Goal: Task Accomplishment & Management: Manage account settings

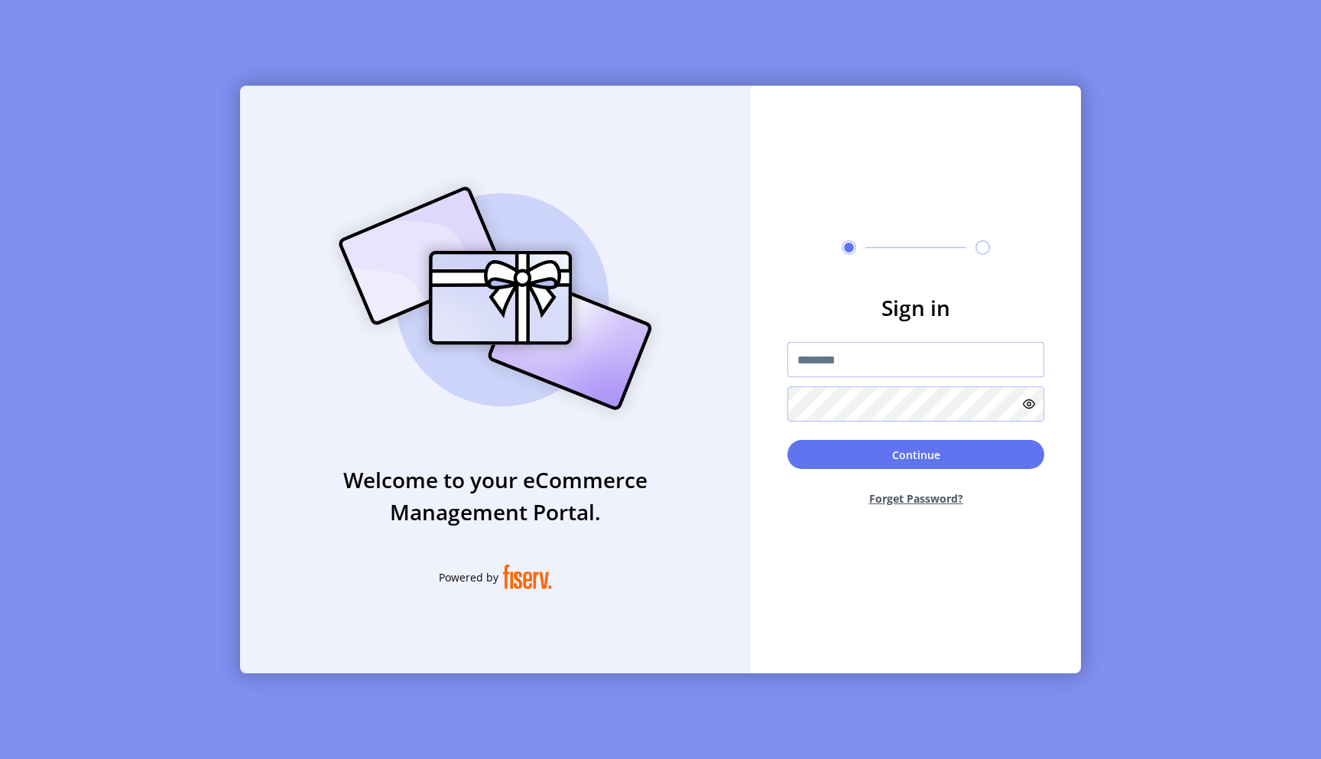
click at [824, 358] on input "text" at bounding box center [916, 359] width 257 height 35
type input "**********"
click at [921, 454] on button "Continue" at bounding box center [916, 454] width 257 height 29
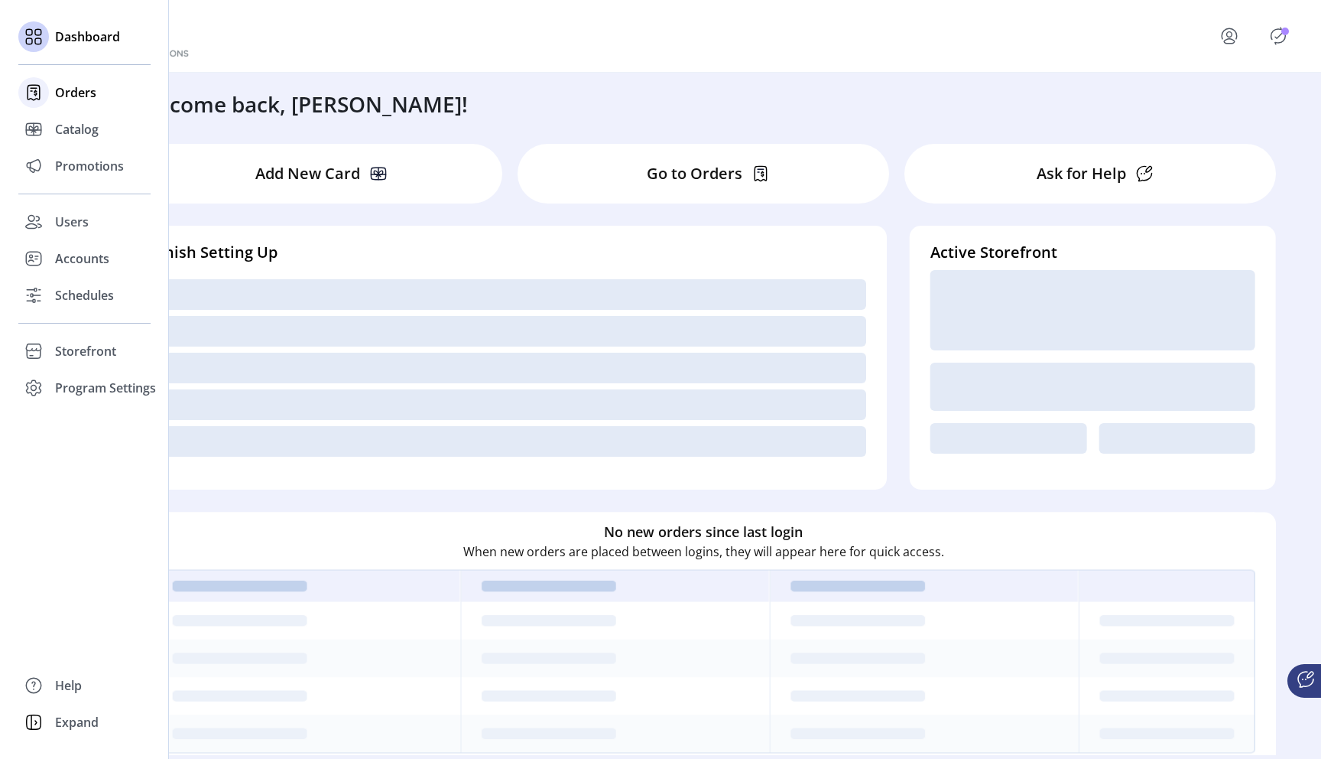
click at [72, 98] on span "Orders" at bounding box center [75, 92] width 41 height 18
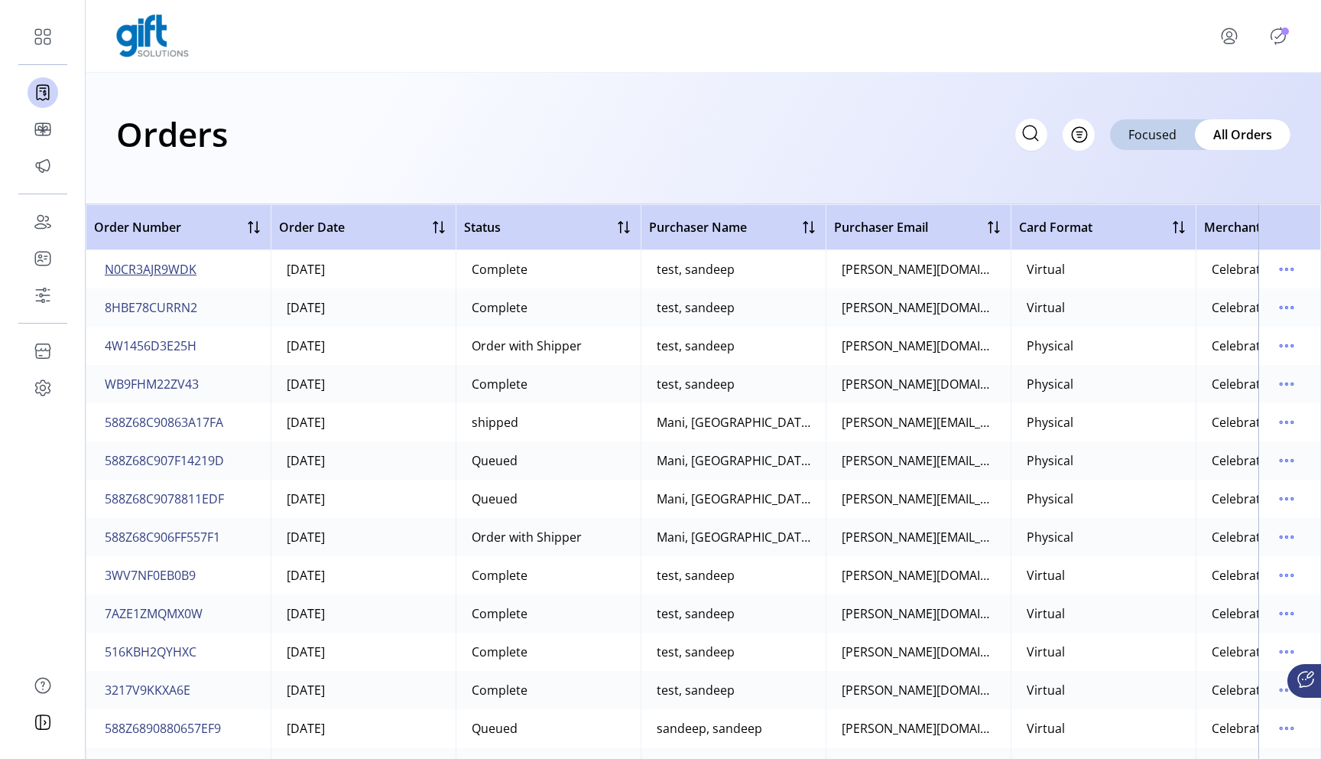
click at [155, 264] on span "N0CR3AJR9WDK" at bounding box center [151, 269] width 92 height 18
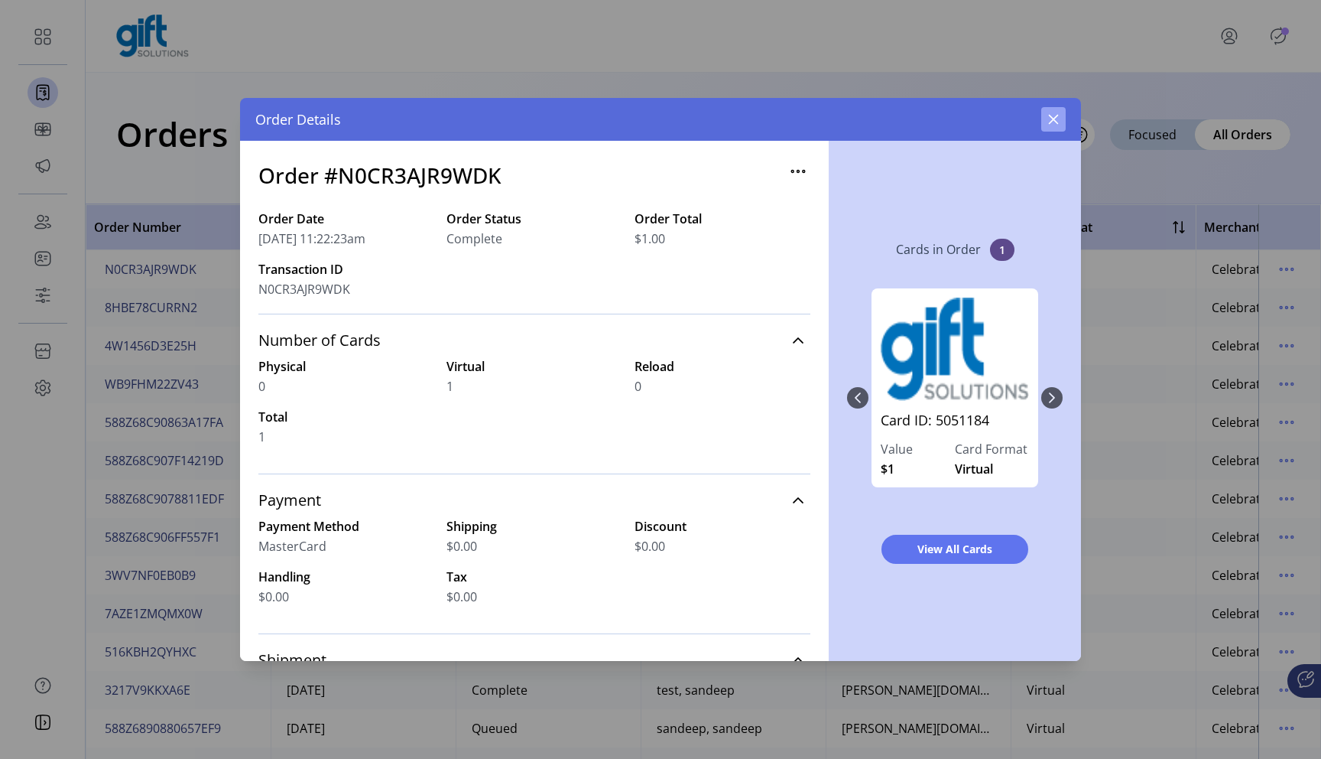
click at [1051, 118] on icon "button" at bounding box center [1054, 119] width 12 height 12
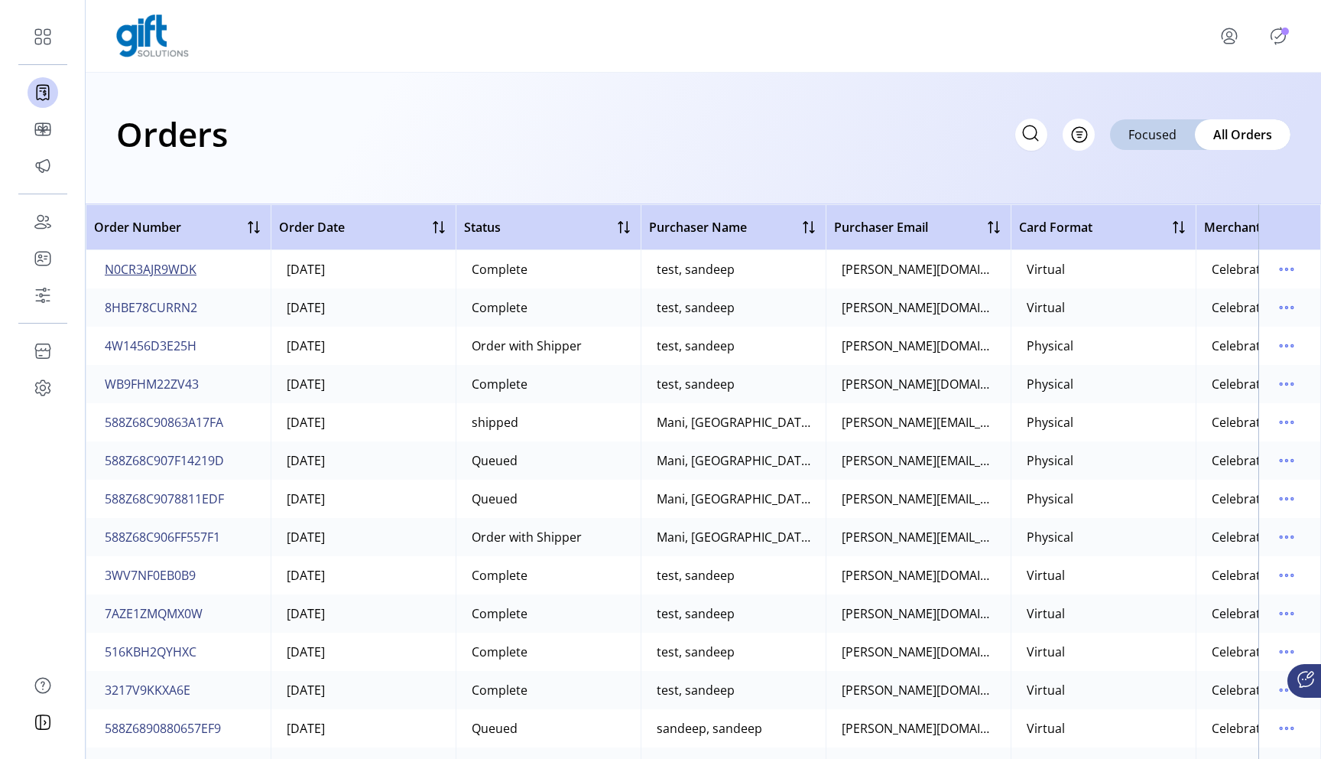
click at [168, 268] on span "N0CR3AJR9WDK" at bounding box center [151, 269] width 92 height 18
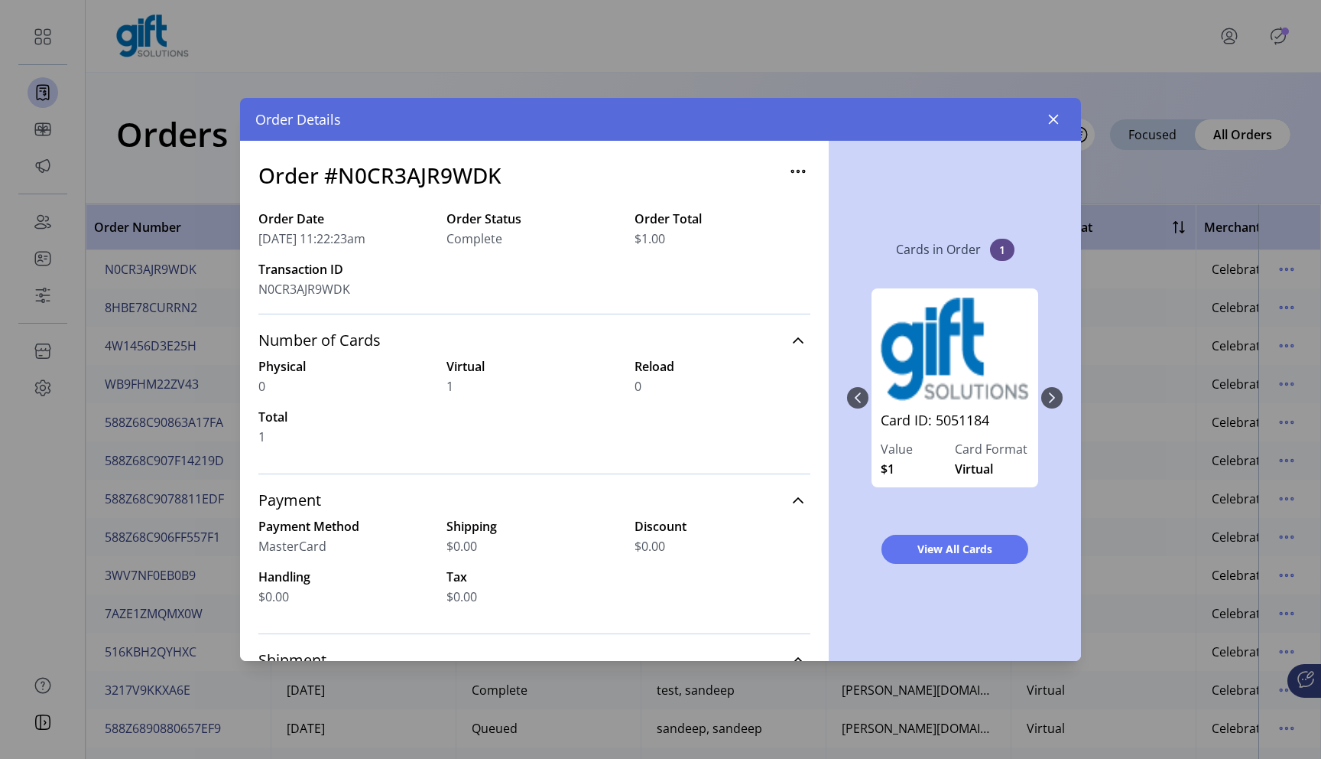
click at [437, 170] on h3 "Order #N0CR3AJR9WDK" at bounding box center [379, 175] width 243 height 32
copy h3 "N0CR3AJR9WDK"
click at [434, 180] on h3 "Order #N0CR3AJR9WDK" at bounding box center [379, 175] width 243 height 32
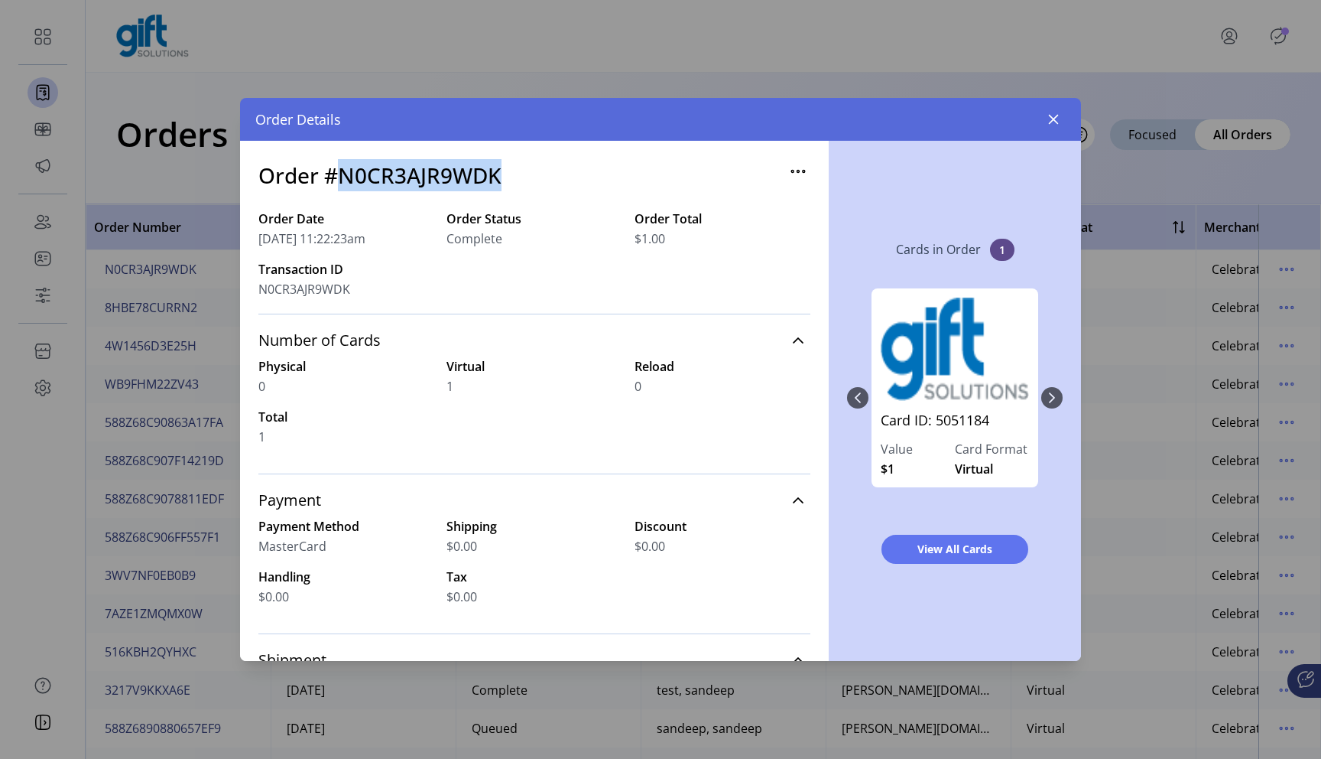
copy h3 "N0CR3AJR9WDK"
click at [437, 175] on h3 "Order #N0CR3AJR9WDK" at bounding box center [379, 175] width 243 height 32
